Goal: Navigation & Orientation: Find specific page/section

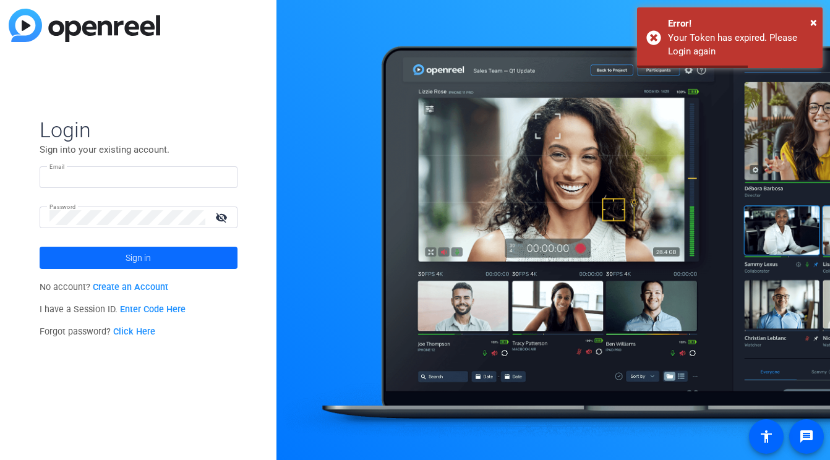
type input "[PERSON_NAME][EMAIL_ADDRESS][DOMAIN_NAME]"
click at [176, 254] on span at bounding box center [139, 258] width 198 height 30
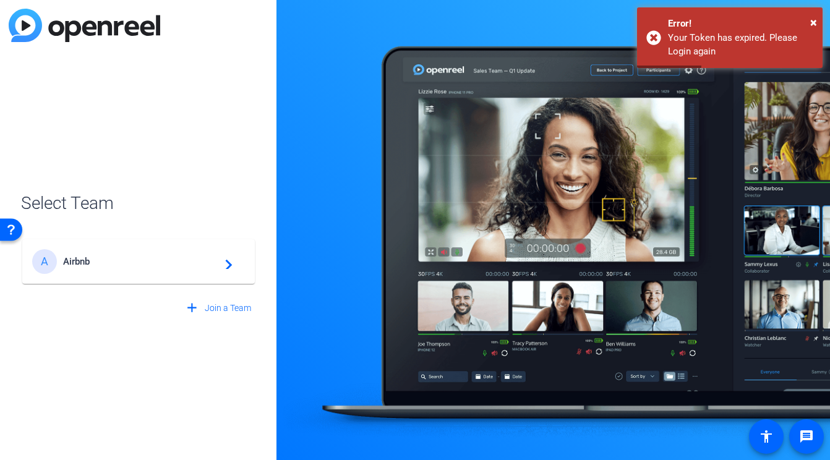
click at [175, 269] on div "A Airbnb navigate_next" at bounding box center [138, 261] width 213 height 25
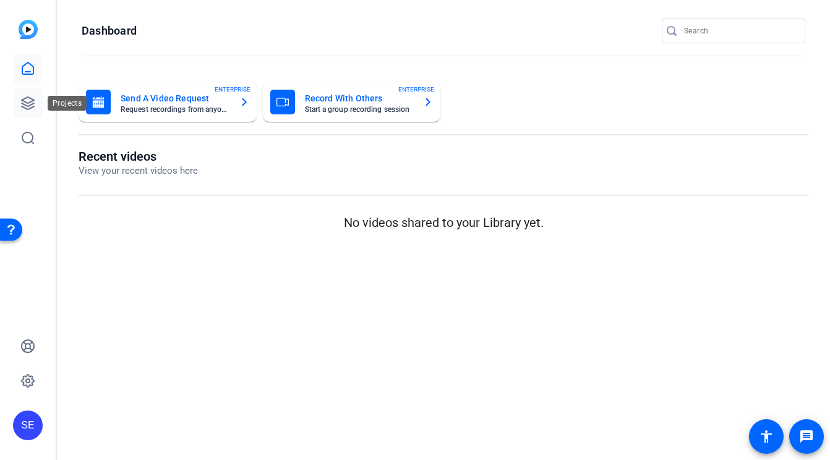
click at [35, 102] on link at bounding box center [28, 103] width 30 height 30
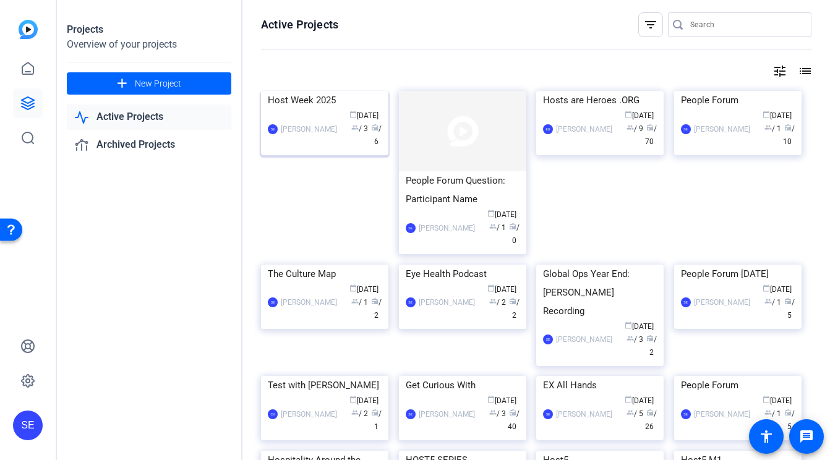
click at [323, 110] on div "Host Week 2025" at bounding box center [325, 100] width 114 height 19
